Goal: Information Seeking & Learning: Learn about a topic

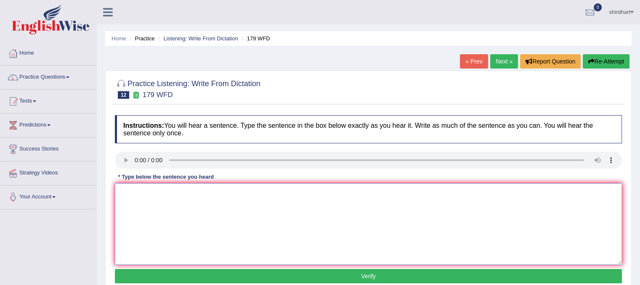
click at [144, 199] on textarea at bounding box center [368, 224] width 507 height 82
type textarea "l"
type textarea "Lecture are olders and formal methods of teching in unversty."
click at [163, 272] on button "Verify" at bounding box center [368, 276] width 507 height 14
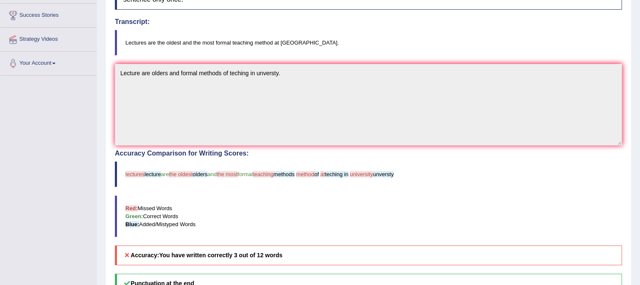
scroll to position [34, 0]
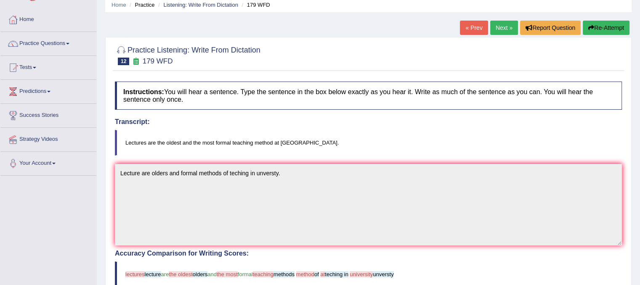
click at [613, 26] on button "Re-Attempt" at bounding box center [606, 28] width 47 height 14
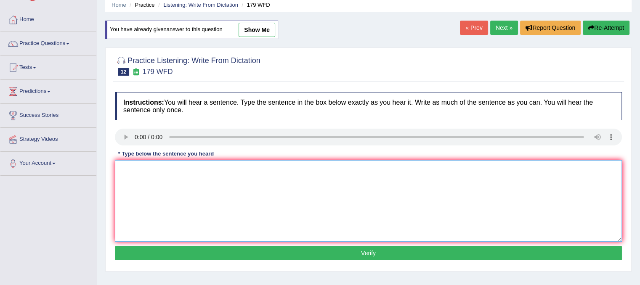
click at [144, 172] on textarea at bounding box center [368, 201] width 507 height 82
type textarea "Leture are ol"
click at [162, 167] on textarea "Leture are ol" at bounding box center [368, 201] width 507 height 82
click at [502, 34] on div "« Prev Next » Report Question Re-Attempt" at bounding box center [546, 29] width 172 height 16
click at [502, 24] on link "Next »" at bounding box center [504, 28] width 28 height 14
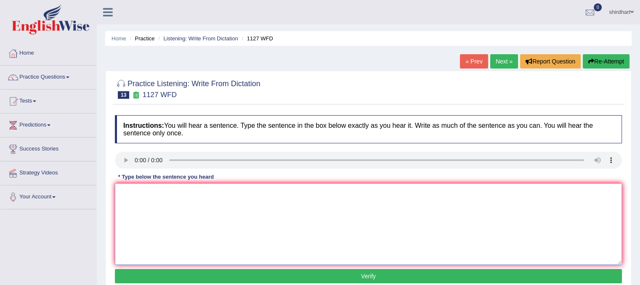
click at [160, 197] on textarea at bounding box center [368, 224] width 507 height 82
click at [174, 212] on textarea "A unversty" at bounding box center [368, 224] width 507 height 82
type textarea "A unversty dregree"
click at [183, 195] on textarea "A unversty dregree" at bounding box center [368, 224] width 507 height 82
type textarea "A unversty dregree is a requrement to enter many professon."
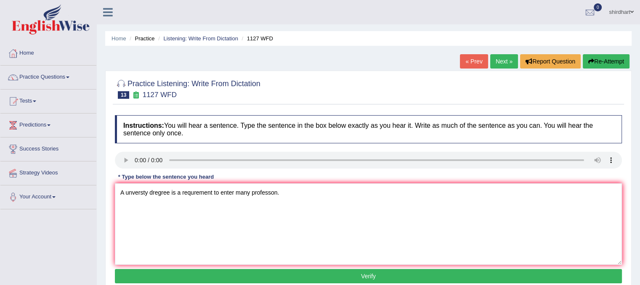
click at [271, 277] on button "Verify" at bounding box center [368, 276] width 507 height 14
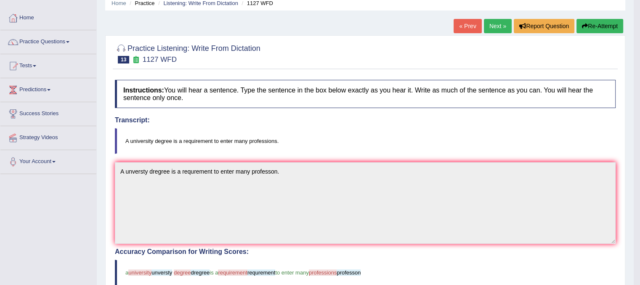
scroll to position [34, 0]
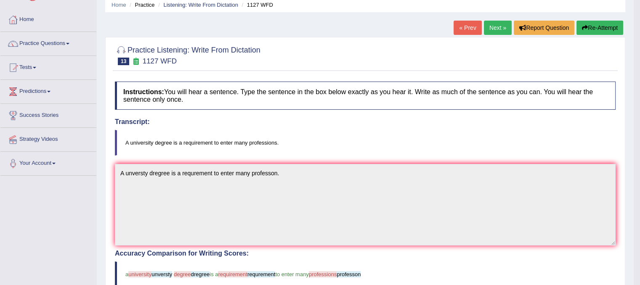
click at [593, 29] on button "Re-Attempt" at bounding box center [599, 28] width 47 height 14
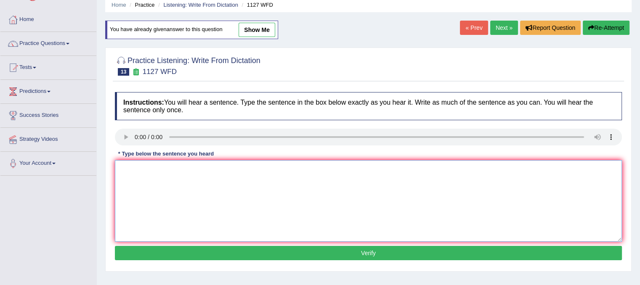
click at [138, 174] on textarea at bounding box center [368, 201] width 507 height 82
click at [186, 175] on textarea "A universty" at bounding box center [368, 201] width 507 height 82
type textarea "A universty degree to enter many professon."
click at [220, 259] on button "Verify" at bounding box center [368, 253] width 507 height 14
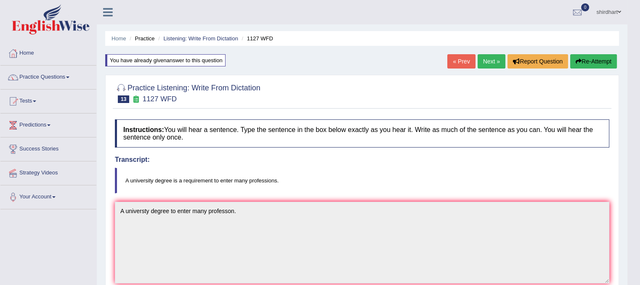
click at [491, 64] on link "Next »" at bounding box center [492, 61] width 28 height 14
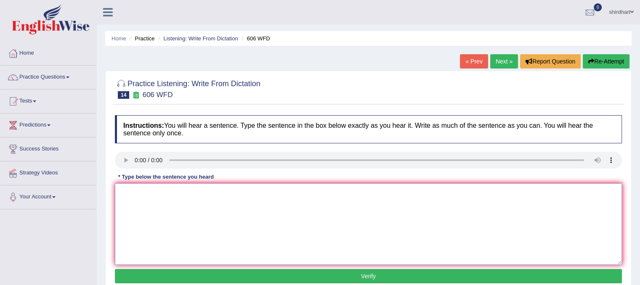
click at [134, 190] on textarea at bounding box center [368, 224] width 507 height 82
type textarea "student were study the letter in agent [PERSON_NAME]."
click at [132, 276] on button "Verify" at bounding box center [368, 276] width 507 height 14
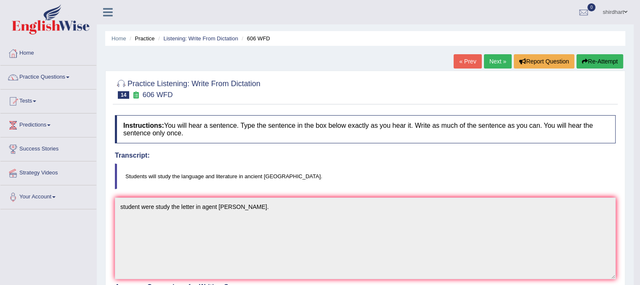
click at [496, 59] on link "Next »" at bounding box center [498, 61] width 28 height 14
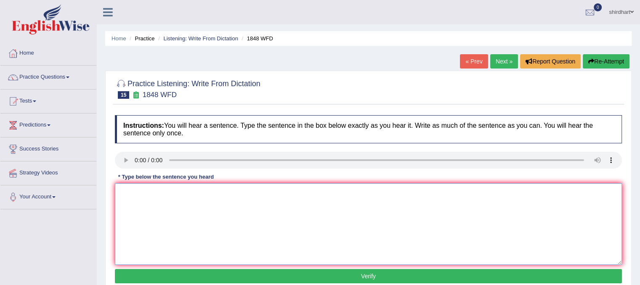
click at [137, 190] on textarea at bounding box center [368, 224] width 507 height 82
click at [158, 201] on textarea at bounding box center [368, 224] width 507 height 82
type textarea "t"
click at [197, 194] on textarea "Student must provide vi" at bounding box center [368, 224] width 507 height 82
click at [178, 189] on textarea "Student must provide velid identitfication to enroll" at bounding box center [368, 224] width 507 height 82
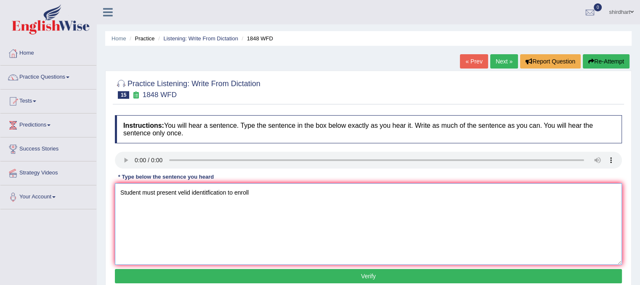
click at [249, 192] on textarea "Student must present velid identitfication to enroll" at bounding box center [368, 224] width 507 height 82
type textarea "Student must present velid identitfication to enroll in this cause."
click at [258, 277] on button "Verify" at bounding box center [368, 276] width 507 height 14
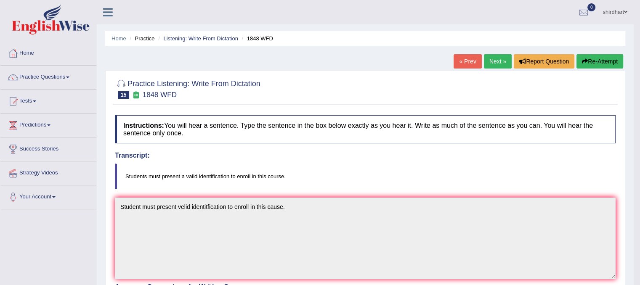
scroll to position [17, 0]
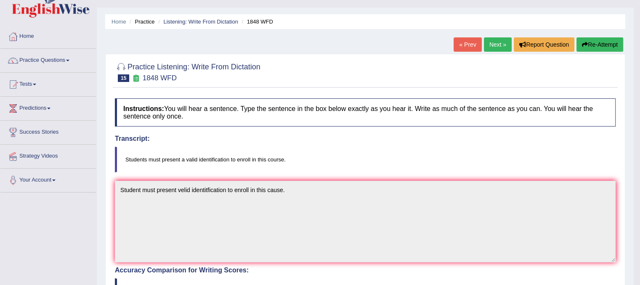
click at [488, 47] on link "Next »" at bounding box center [498, 44] width 28 height 14
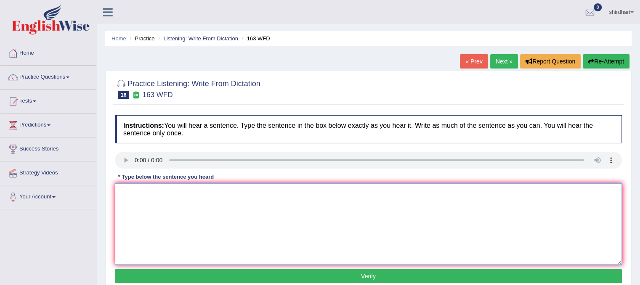
click at [160, 219] on textarea at bounding box center [368, 224] width 507 height 82
click at [122, 192] on textarea "Anumber" at bounding box center [368, 224] width 507 height 82
click at [151, 192] on textarea "A number" at bounding box center [368, 224] width 507 height 82
type textarea "A number asseniment will presented in hall."
click at [155, 276] on button "Verify" at bounding box center [368, 276] width 507 height 14
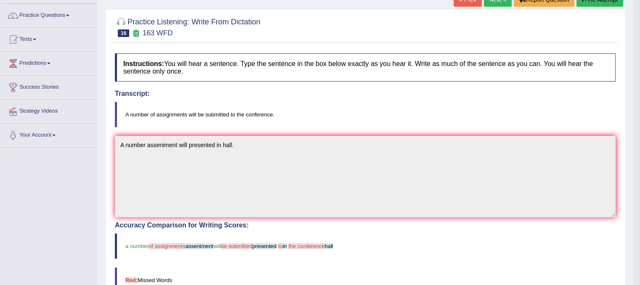
scroll to position [50, 0]
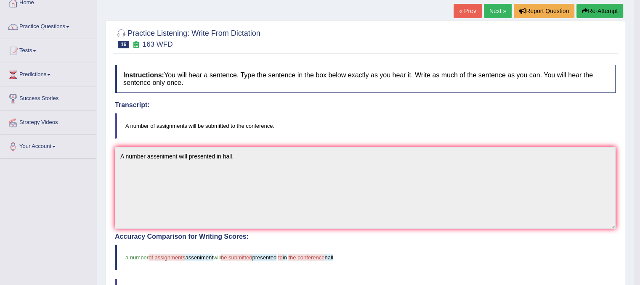
click at [595, 7] on button "Re-Attempt" at bounding box center [599, 11] width 47 height 14
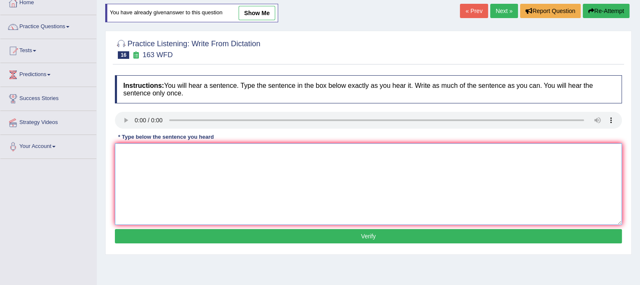
click at [152, 165] on textarea at bounding box center [368, 184] width 507 height 82
type textarea "A number of assinment will be presented in the conforrance."
click at [244, 239] on button "Verify" at bounding box center [368, 236] width 507 height 14
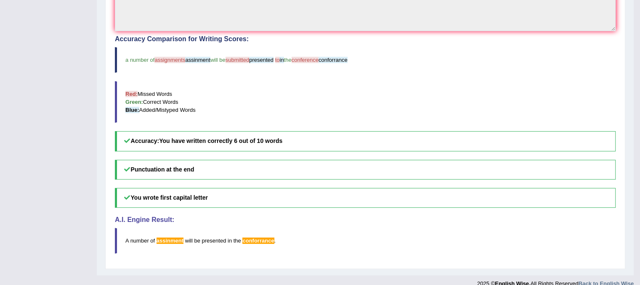
scroll to position [3, 0]
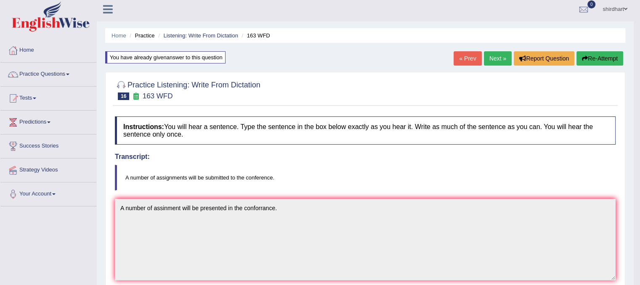
click at [501, 60] on link "Next »" at bounding box center [498, 58] width 28 height 14
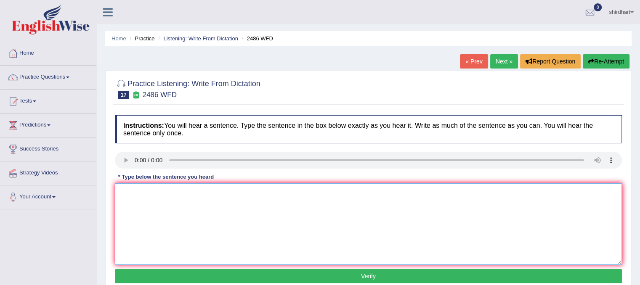
click at [133, 196] on textarea at bounding box center [368, 224] width 507 height 82
click at [163, 197] on textarea "It quite cera our" at bounding box center [368, 224] width 507 height 82
click at [175, 206] on textarea "It quite cera our" at bounding box center [368, 224] width 507 height 82
type textarea "I"
type textarea "It is quite clare that faceal expression is different from the world."
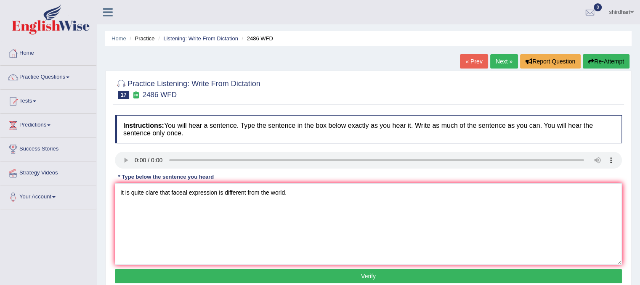
click at [212, 275] on button "Verify" at bounding box center [368, 276] width 507 height 14
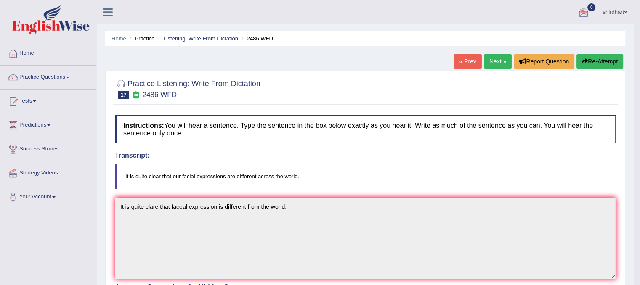
click at [496, 56] on link "Next »" at bounding box center [498, 61] width 28 height 14
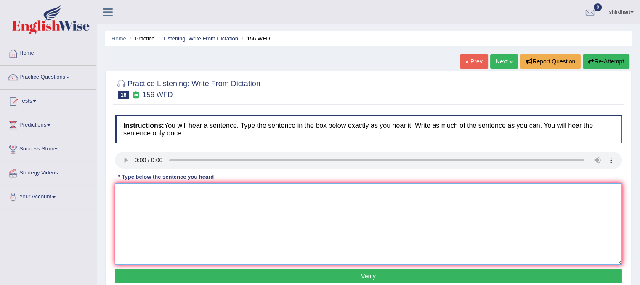
click at [146, 199] on textarea at bounding box center [368, 224] width 507 height 82
type textarea "All the assenment is due on tommoro."
click at [200, 274] on button "Verify" at bounding box center [368, 276] width 507 height 14
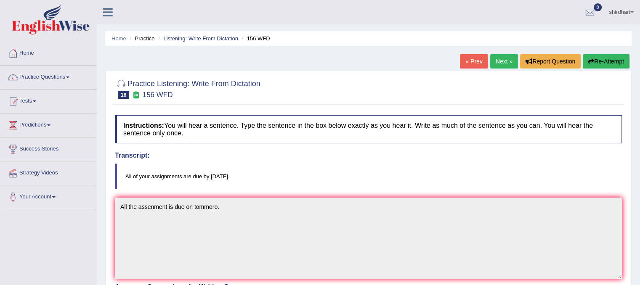
click at [606, 63] on button "Re-Attempt" at bounding box center [606, 61] width 47 height 14
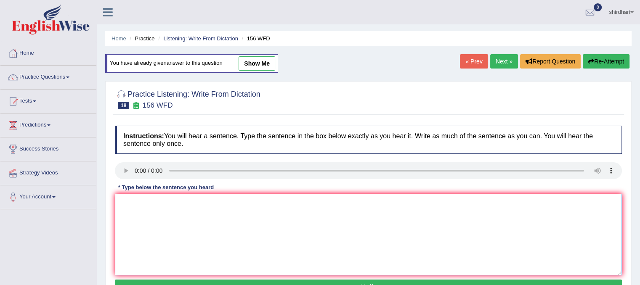
click at [155, 205] on textarea at bounding box center [368, 235] width 507 height 82
type textarea "a"
type textarea "All the assingnment are due tommorow."
click at [214, 283] on button "Verify" at bounding box center [368, 287] width 507 height 14
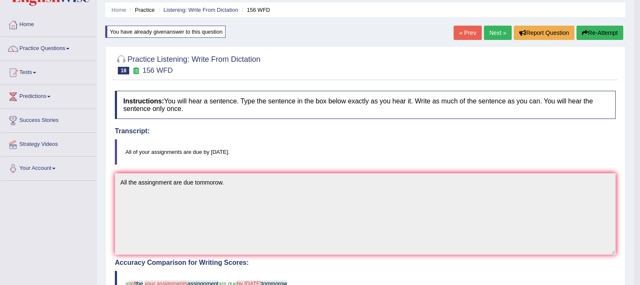
scroll to position [36, 0]
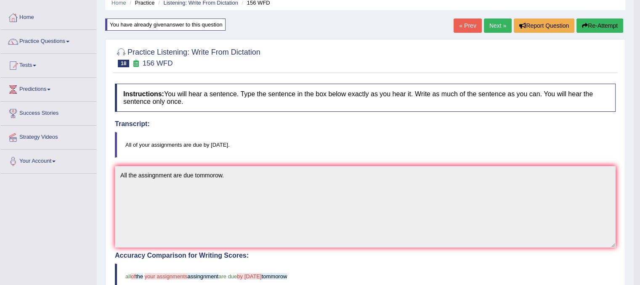
click at [491, 16] on div "Home Practice Listening: Write From Dictation 156 WFD You have already given an…" at bounding box center [365, 228] width 537 height 528
click at [491, 19] on link "Next »" at bounding box center [498, 26] width 28 height 14
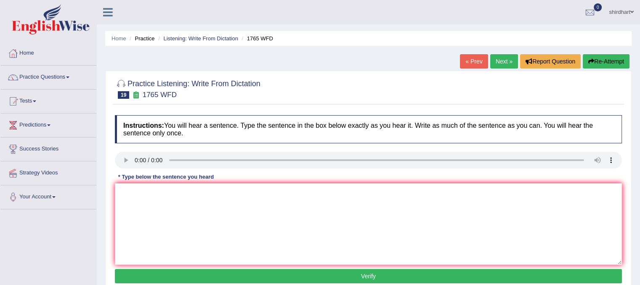
click at [500, 58] on link "Next »" at bounding box center [504, 61] width 28 height 14
click at [140, 194] on textarea at bounding box center [368, 224] width 507 height 82
type textarea "c"
click at [189, 203] on textarea at bounding box center [368, 224] width 507 height 82
click at [219, 202] on textarea "Cause work gives the students" at bounding box center [368, 224] width 507 height 82
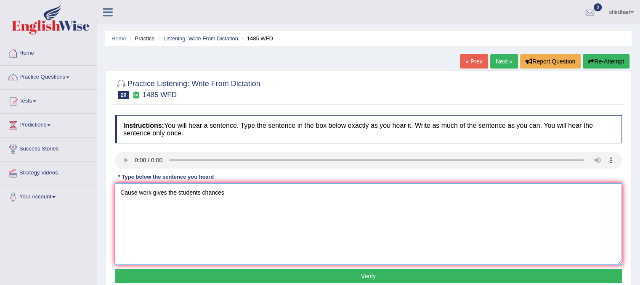
type textarea "Cause work gives the students chances"
click at [493, 61] on link "Next »" at bounding box center [504, 61] width 28 height 14
click at [166, 212] on textarea at bounding box center [368, 224] width 507 height 82
type textarea "computer sin"
